Goal: Task Accomplishment & Management: Manage account settings

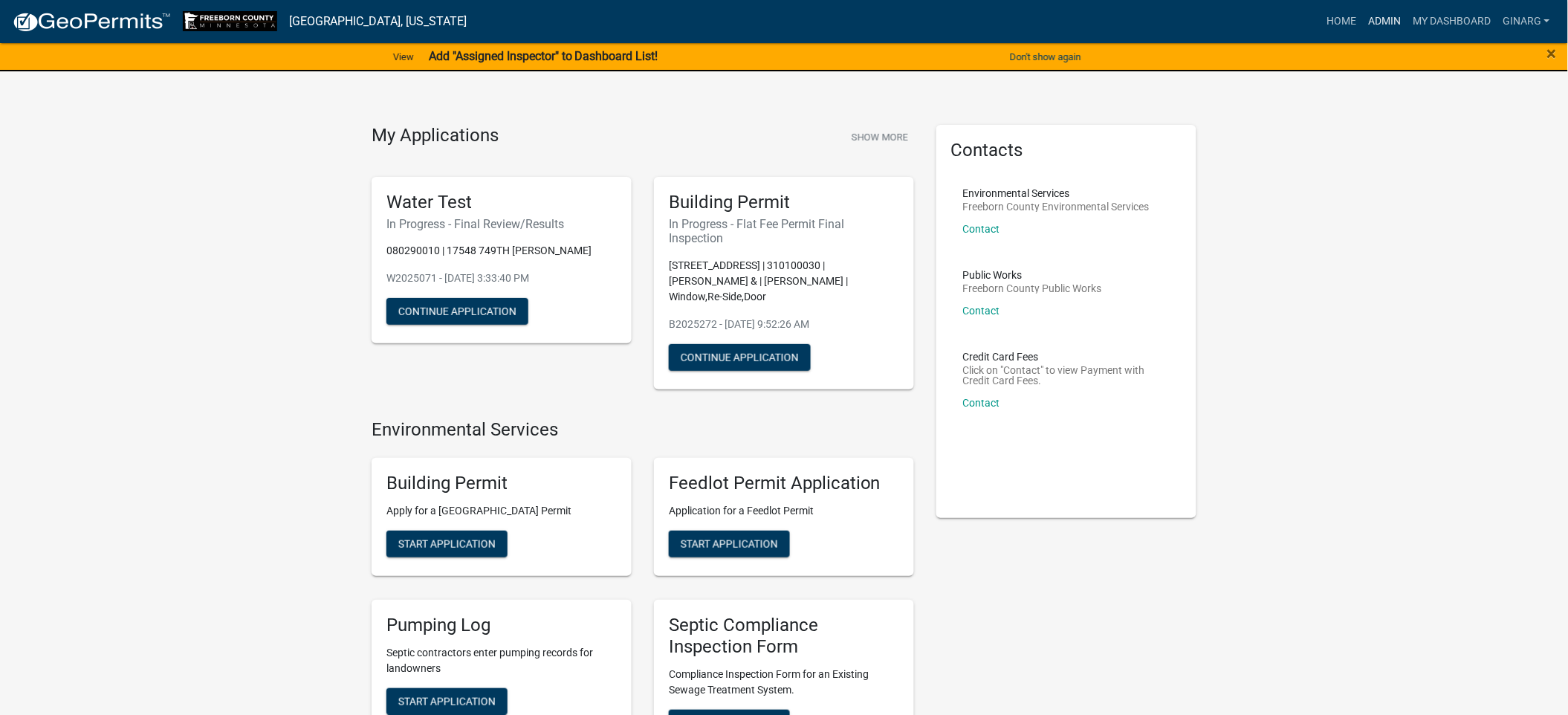
click at [1362, 26] on link "Admin" at bounding box center [1385, 22] width 45 height 28
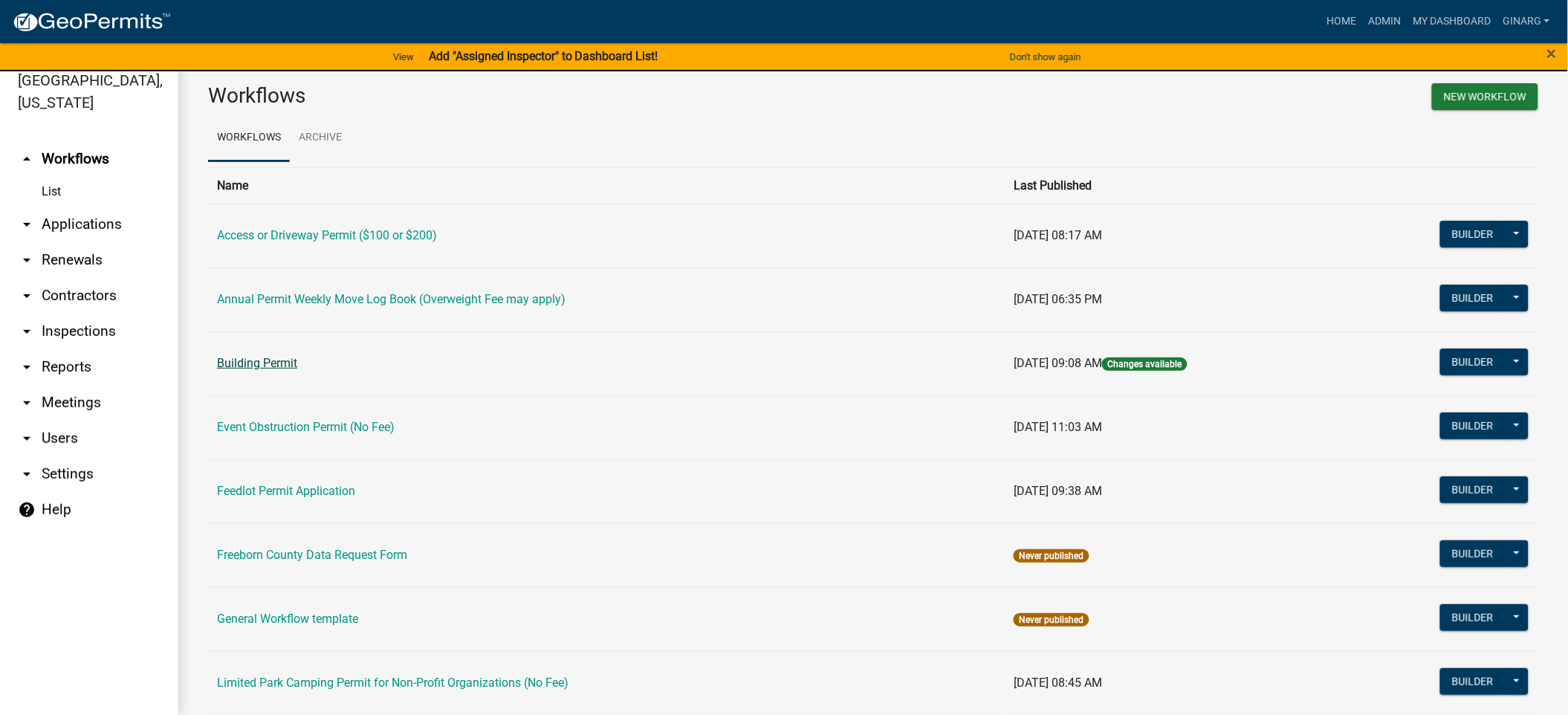
click at [297, 370] on link "Building Permit" at bounding box center [257, 362] width 80 height 14
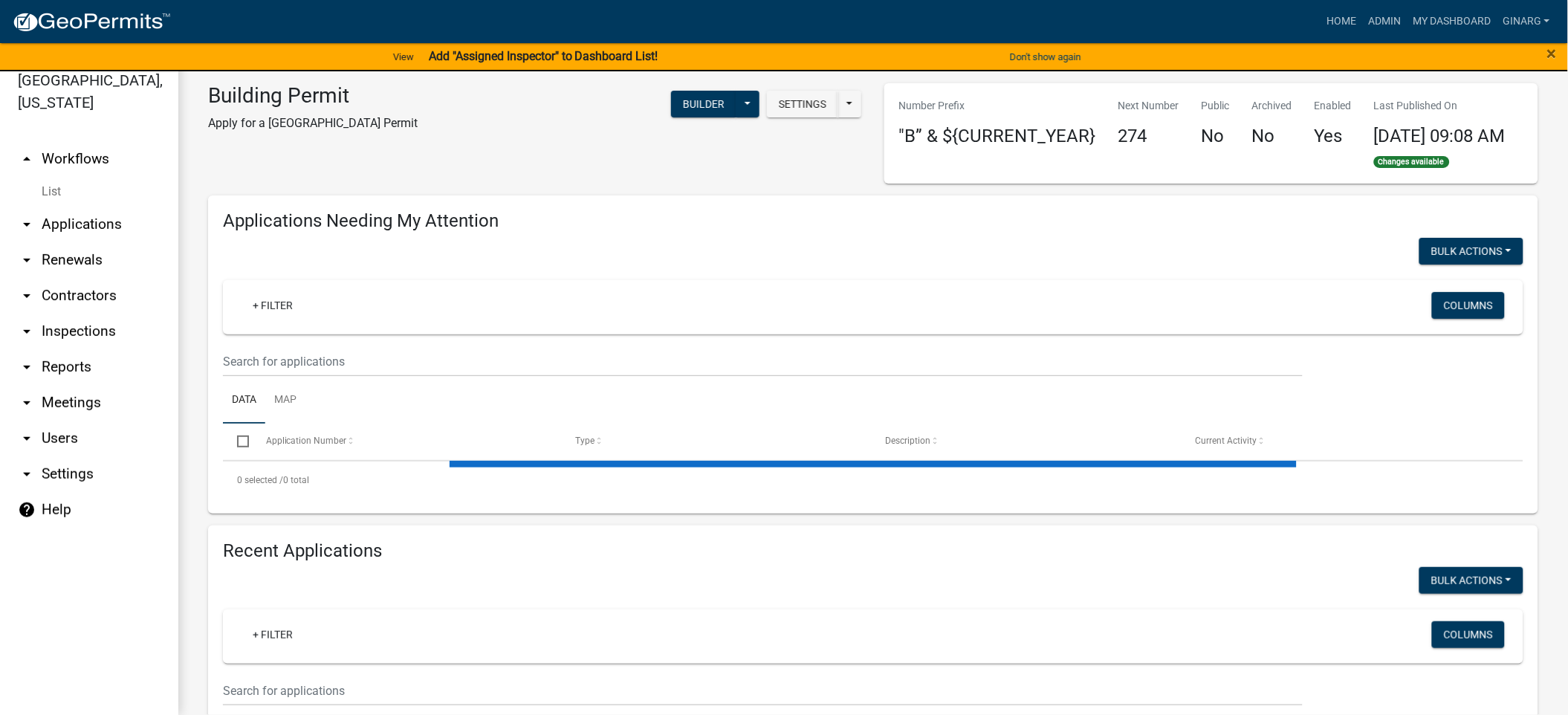
select select "3: 100"
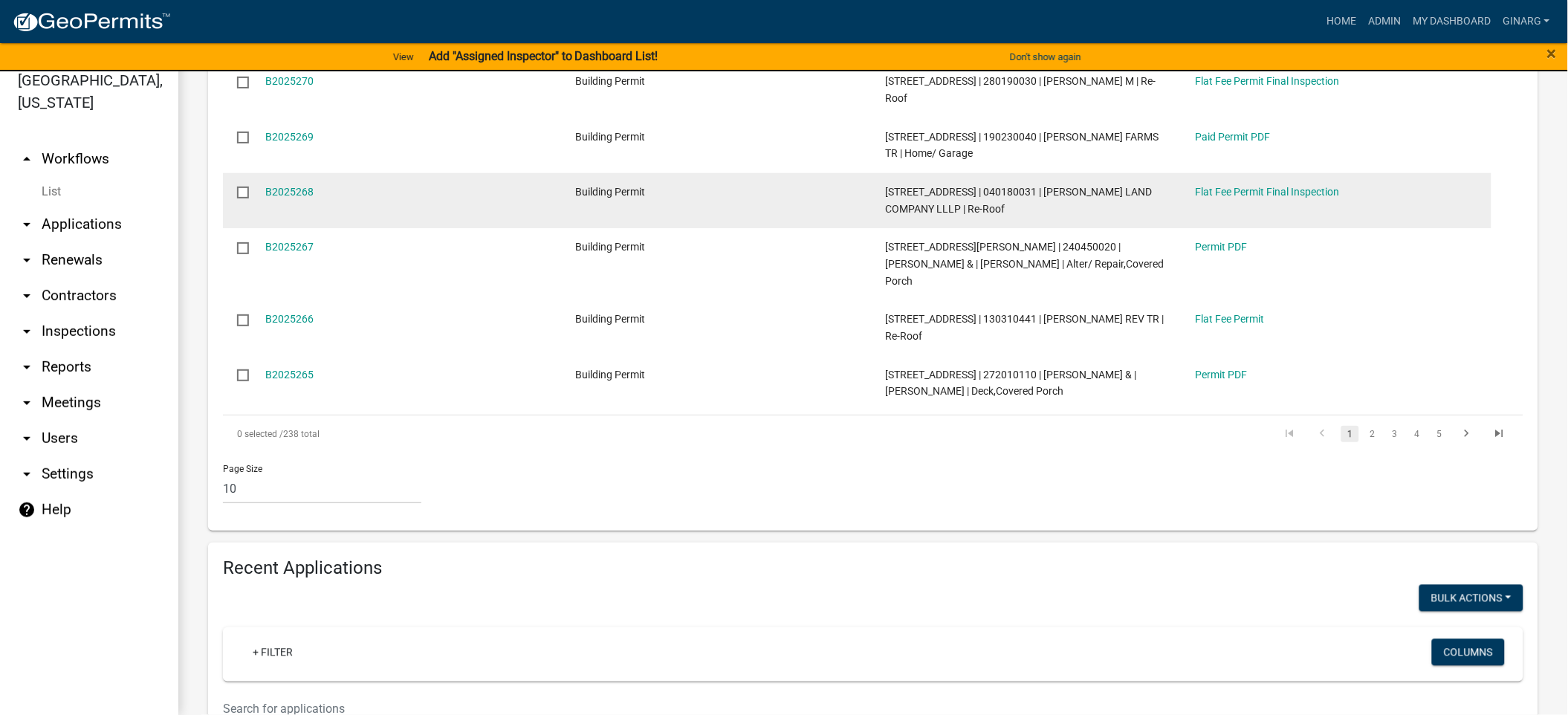
scroll to position [557, 0]
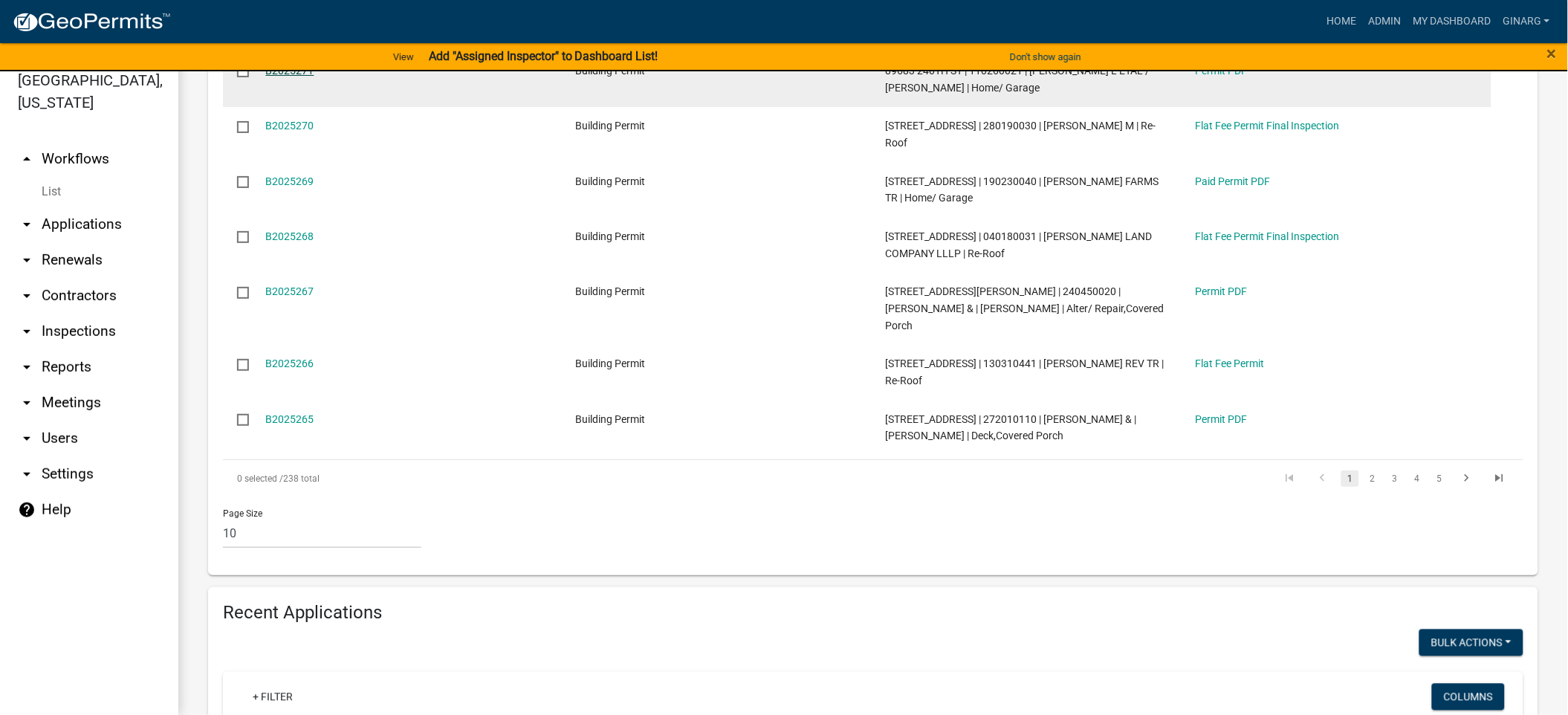
click at [313, 76] on link "B2025271" at bounding box center [290, 71] width 48 height 12
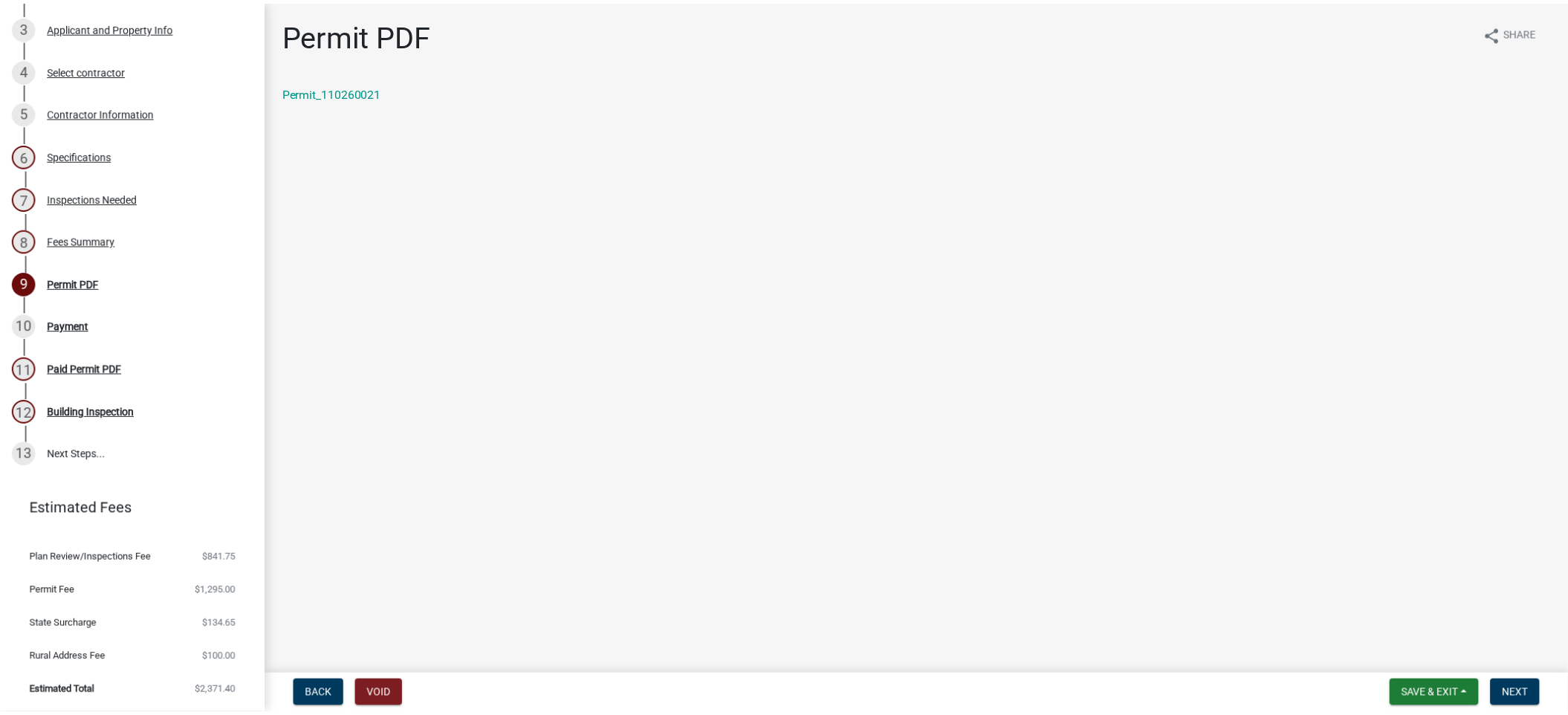
scroll to position [557, 0]
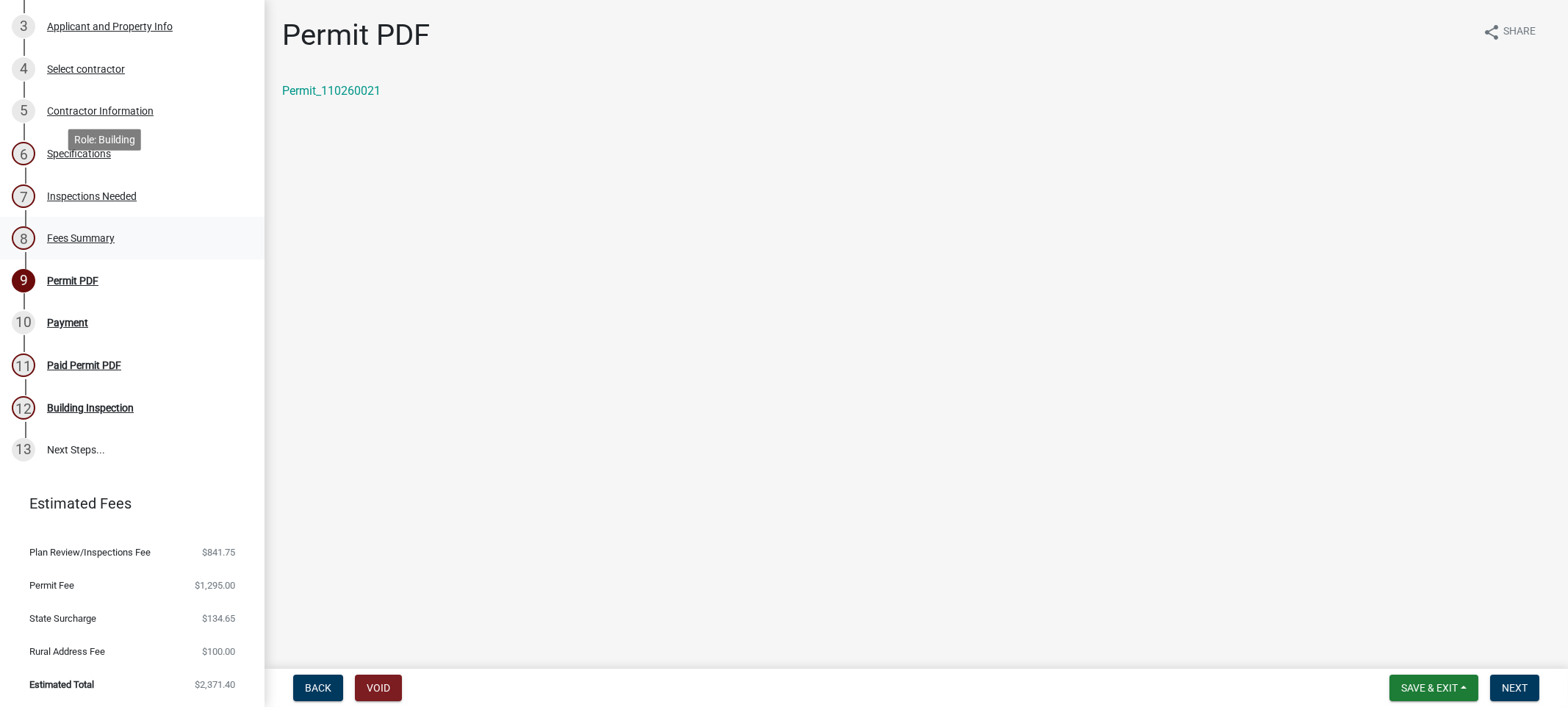
click at [114, 232] on div "Fees Summary" at bounding box center [81, 237] width 68 height 11
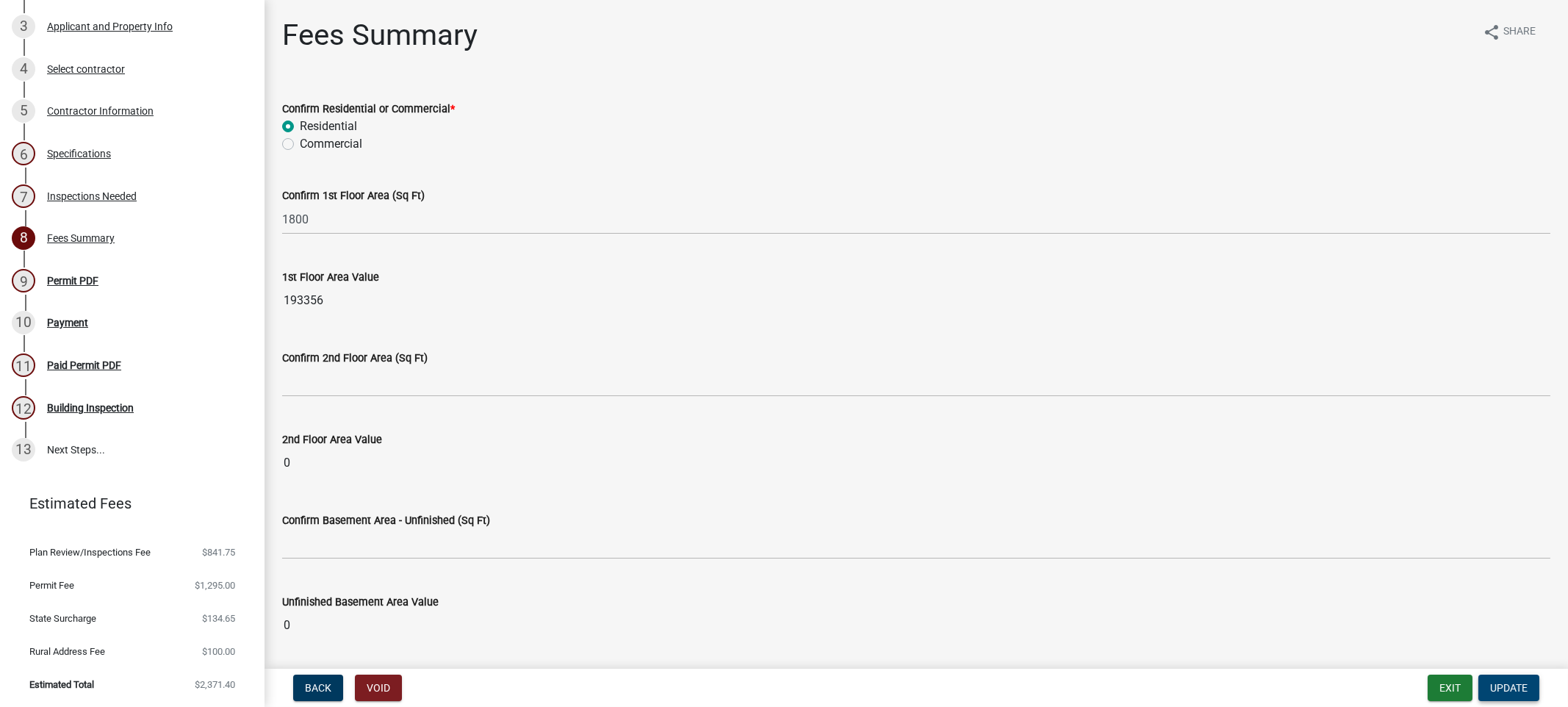
click at [1497, 682] on span "Update" at bounding box center [1508, 688] width 38 height 12
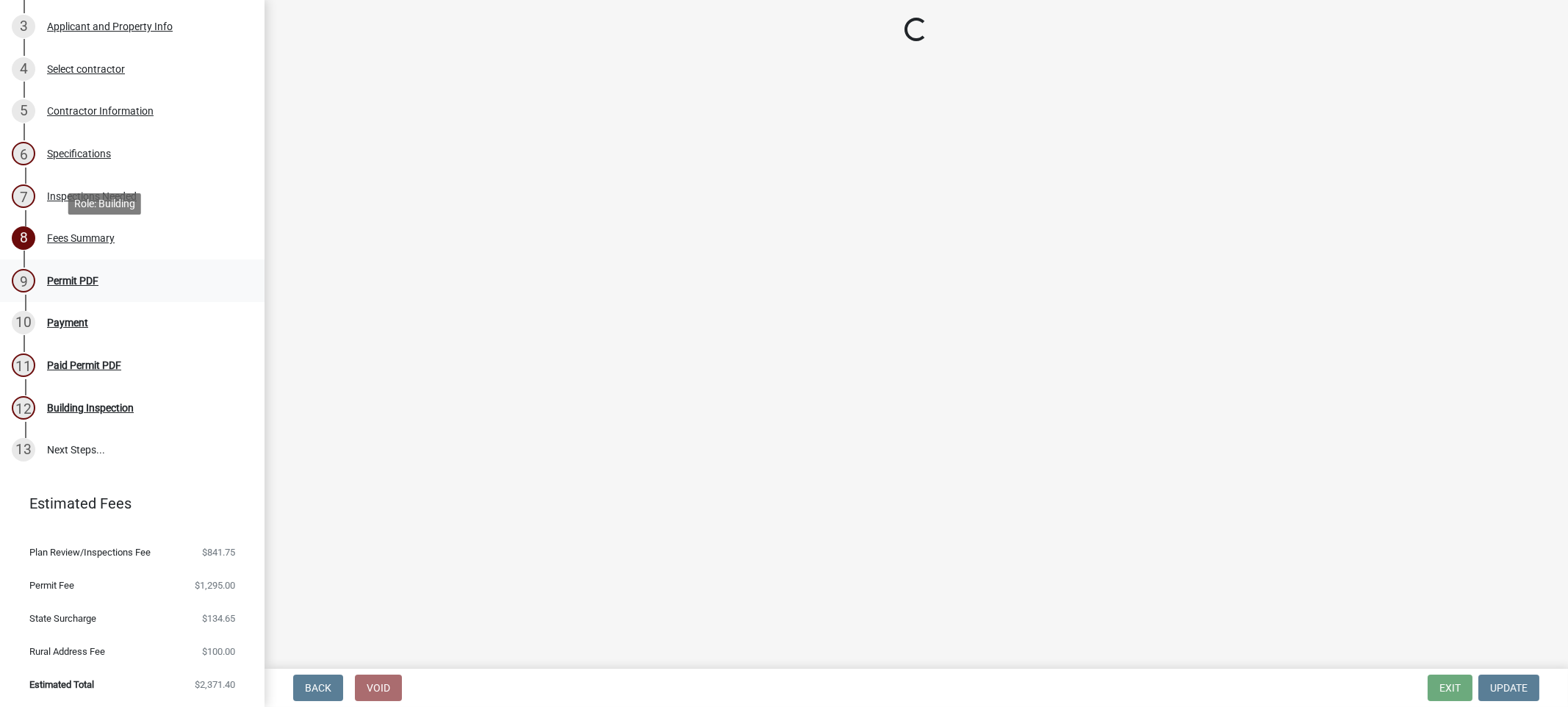
click at [99, 275] on div "Permit PDF" at bounding box center [73, 280] width 51 height 11
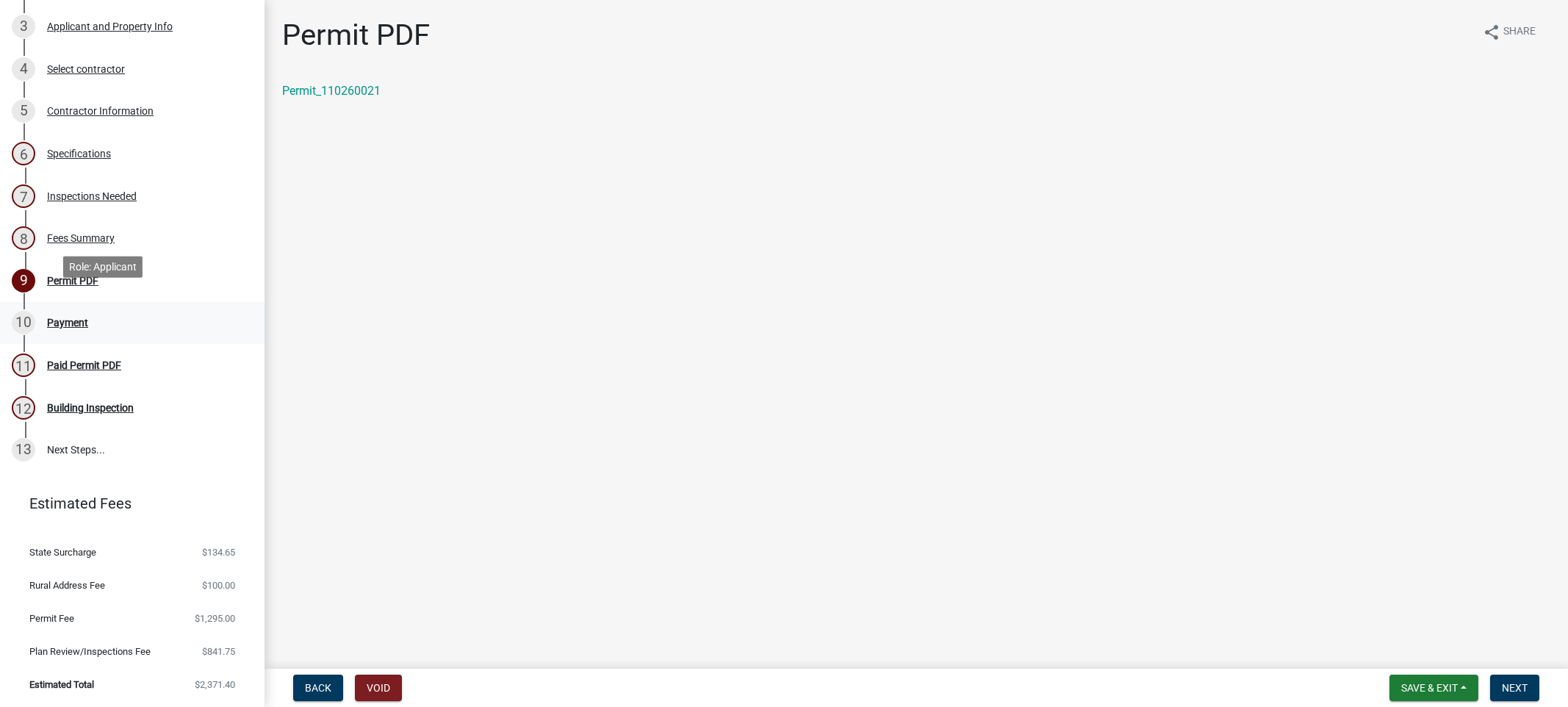
click at [88, 318] on div "Payment" at bounding box center [68, 323] width 41 height 11
click at [1514, 684] on button "Next" at bounding box center [1514, 687] width 49 height 26
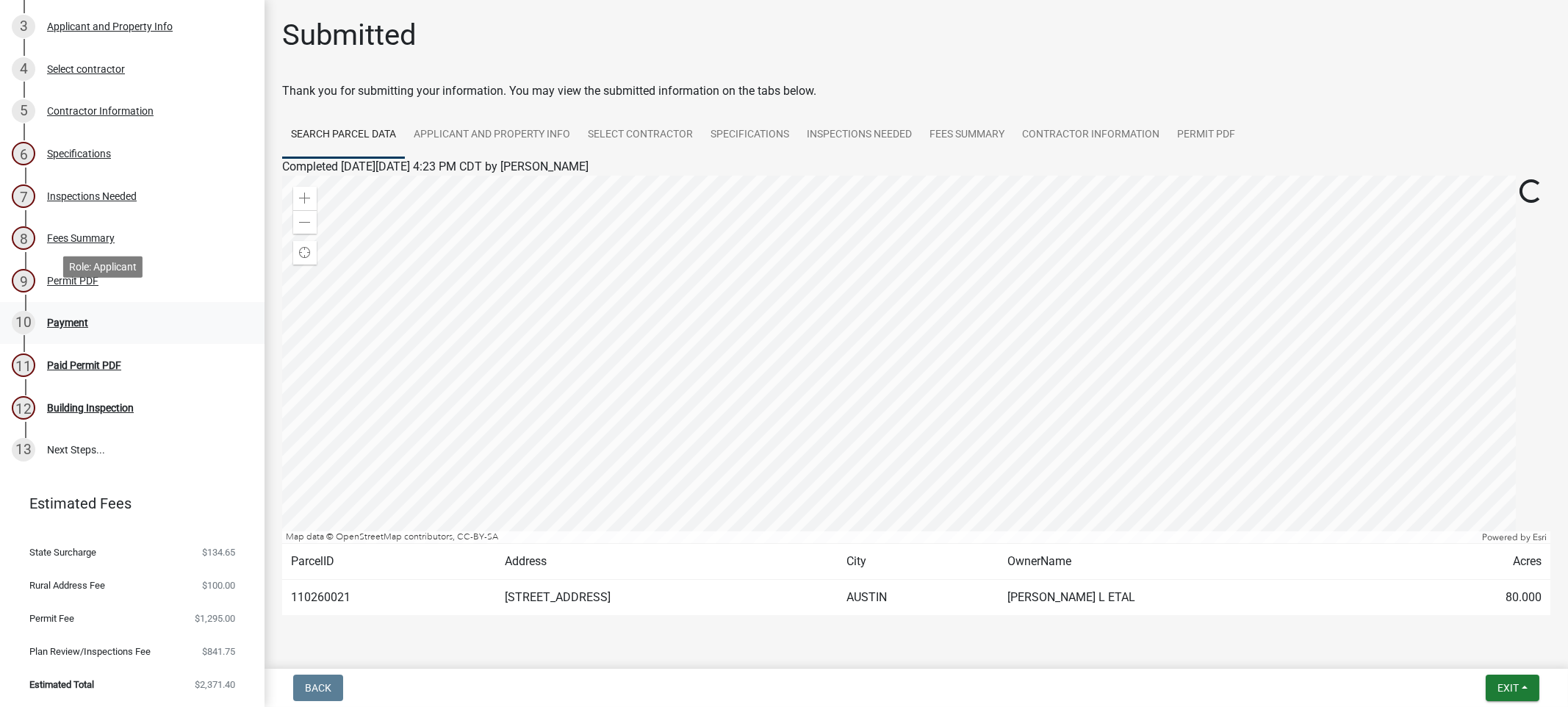
click at [88, 318] on div "Payment" at bounding box center [68, 323] width 41 height 11
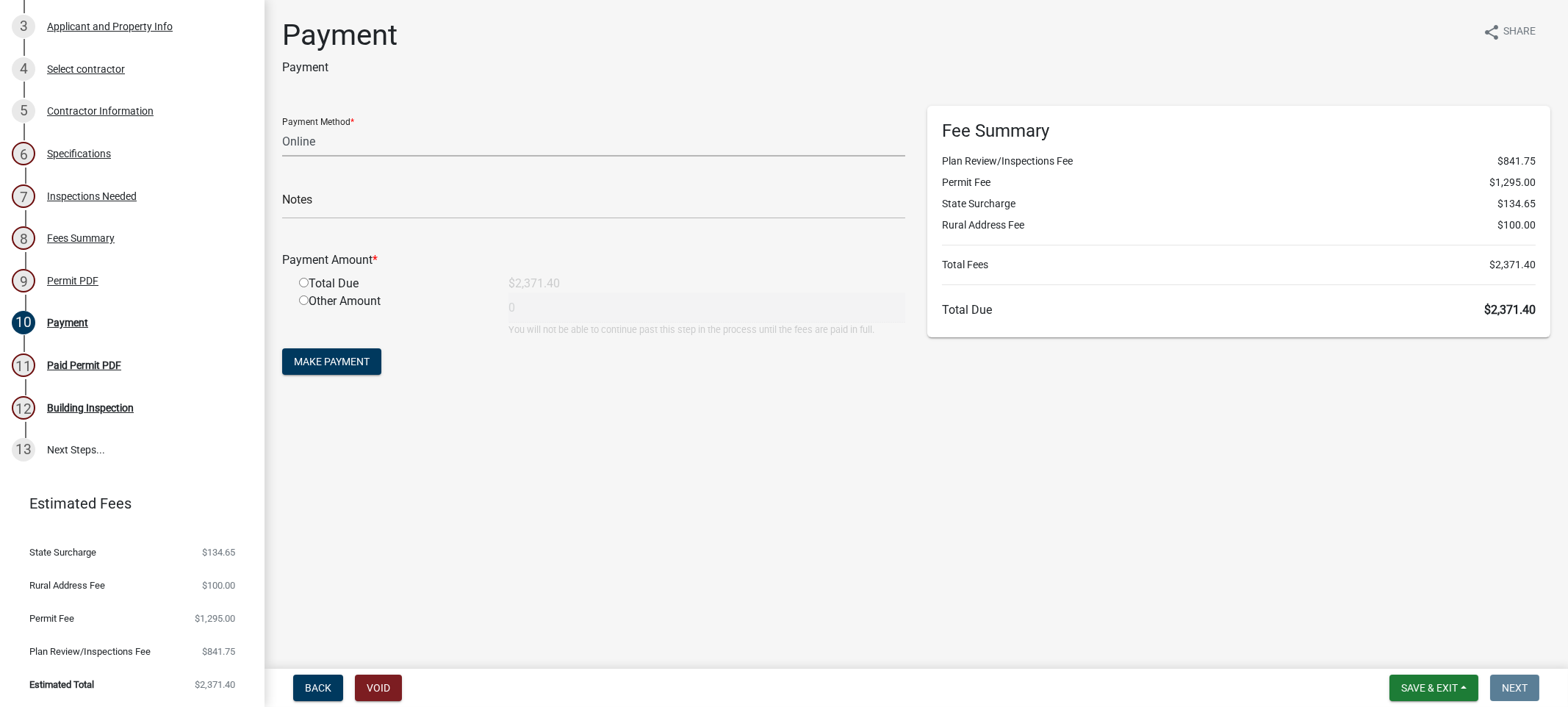
click at [353, 157] on select "Credit Card POS Check Cash Online" at bounding box center [593, 140] width 623 height 30
select select "1: 0"
click at [291, 157] on select "Credit Card POS Check Cash Online" at bounding box center [593, 140] width 623 height 30
click at [330, 219] on input "text" at bounding box center [593, 203] width 623 height 30
type input "7045"
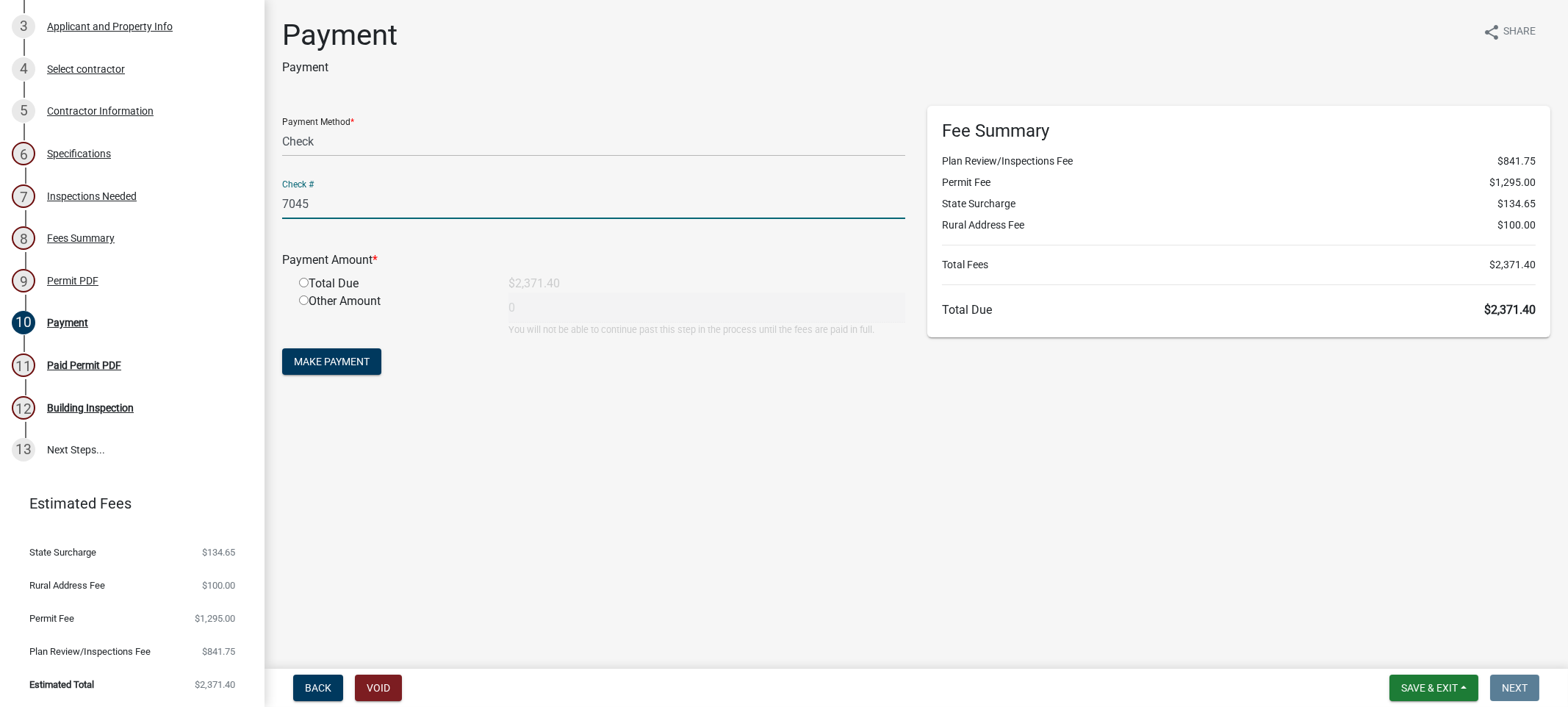
click at [309, 288] on input "radio" at bounding box center [304, 283] width 10 height 10
radio input "true"
type input "2371.4"
drag, startPoint x: 396, startPoint y: 555, endPoint x: 522, endPoint y: 599, distance: 133.5
click at [370, 367] on span "Make Payment" at bounding box center [331, 361] width 76 height 12
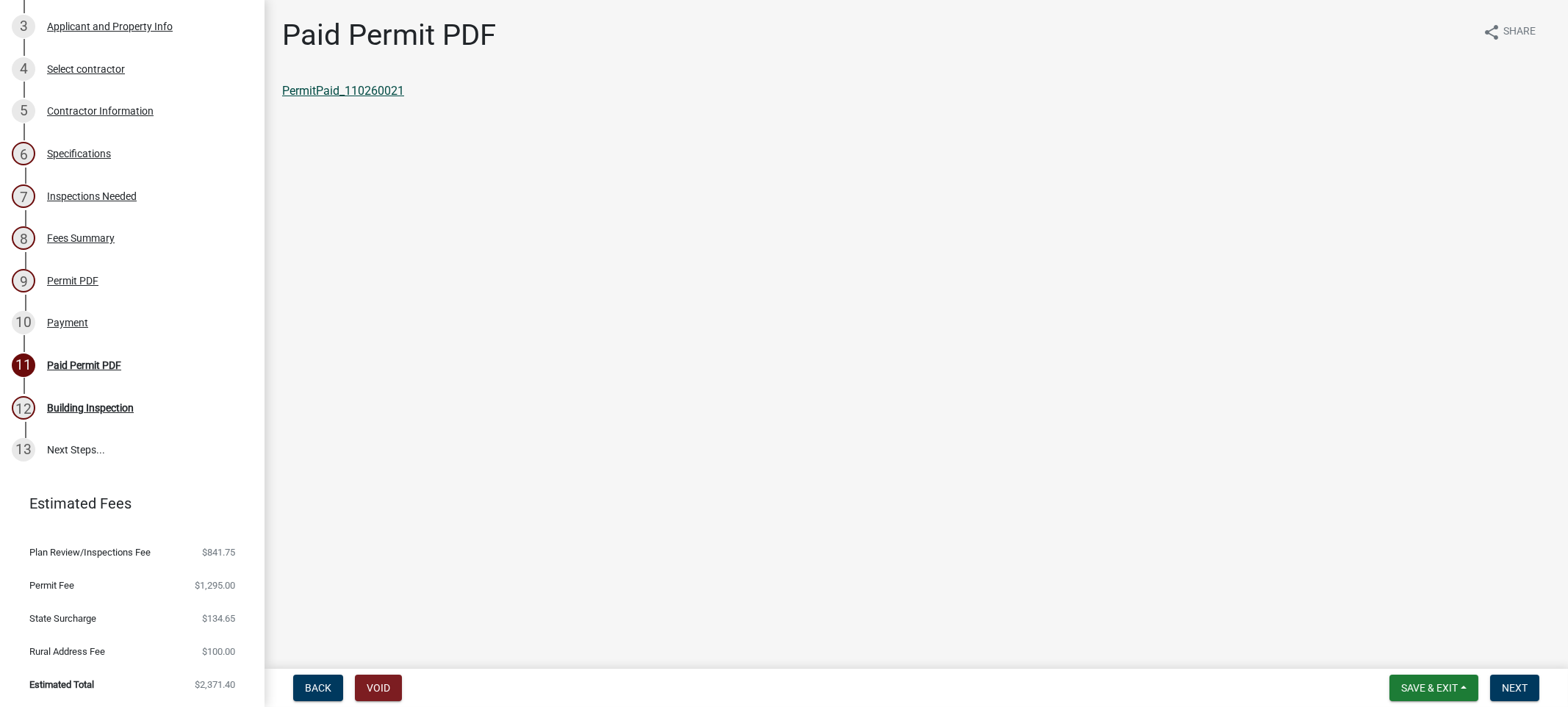
click at [404, 98] on link "PermitPaid_110260021" at bounding box center [343, 90] width 122 height 14
click at [1389, 674] on button "Save & Exit" at bounding box center [1433, 687] width 89 height 26
click at [1361, 619] on button "Save & Exit" at bounding box center [1419, 636] width 117 height 35
